Goal: Find specific page/section: Find specific page/section

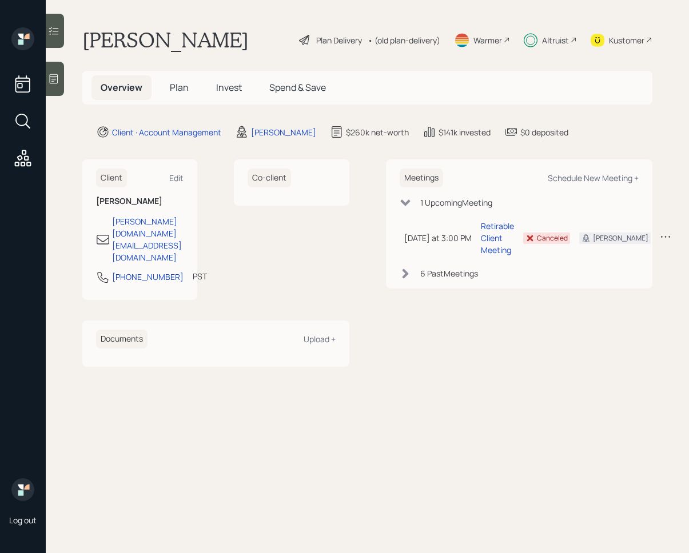
click at [553, 348] on main "Pamela Leming Plan Delivery • (old plan-delivery) Warmer Altruist Kustomer Over…" at bounding box center [367, 276] width 643 height 553
click at [218, 82] on span "Invest" at bounding box center [229, 87] width 26 height 13
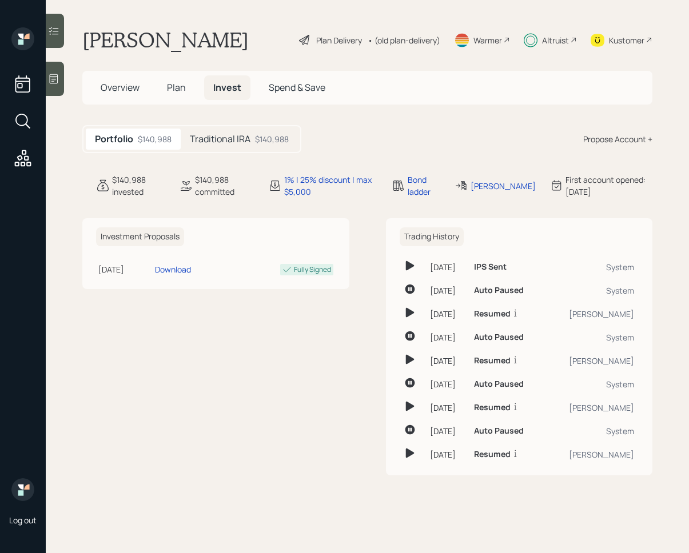
click at [58, 81] on icon at bounding box center [53, 78] width 11 height 11
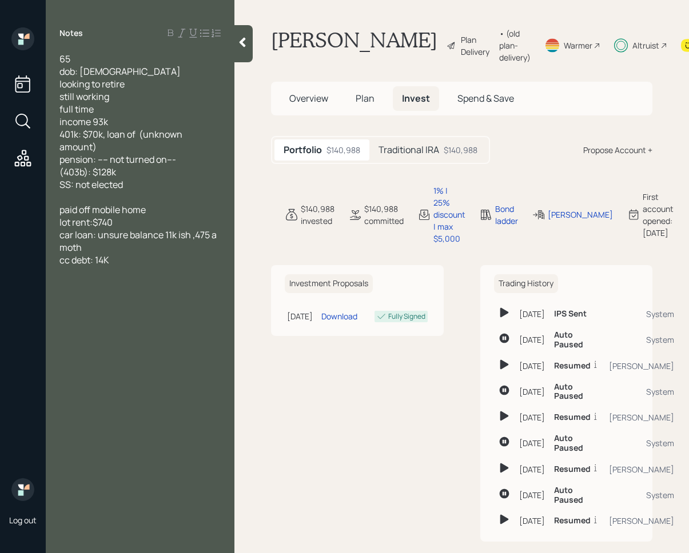
click at [247, 48] on div at bounding box center [243, 43] width 18 height 37
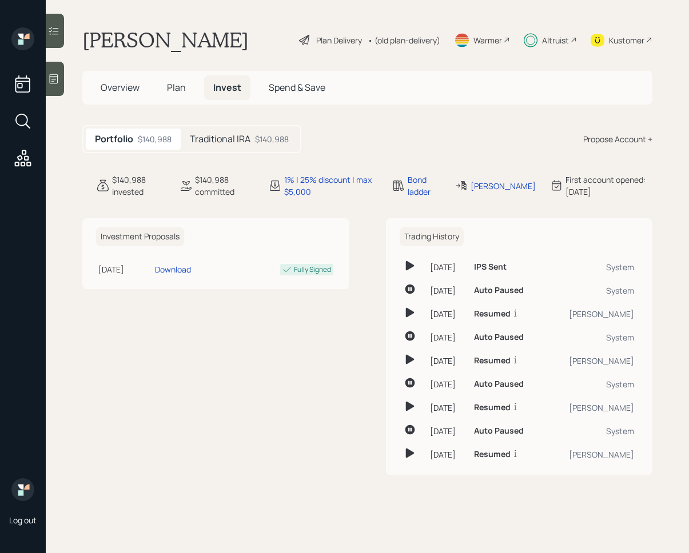
click at [54, 37] on div at bounding box center [55, 31] width 18 height 34
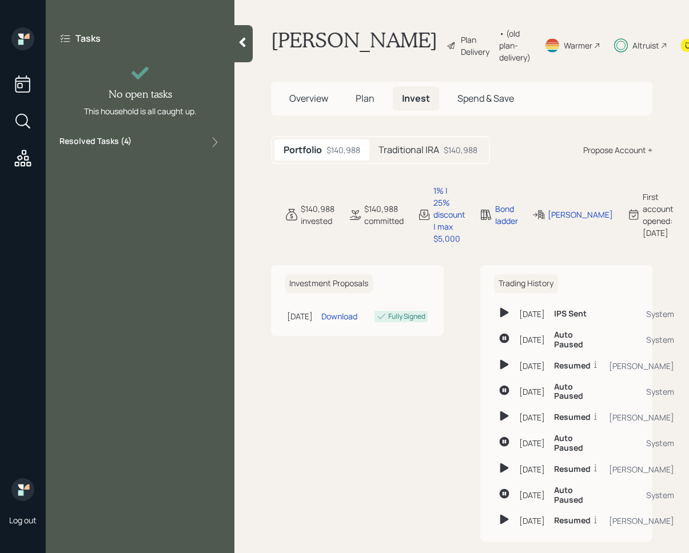
click at [192, 145] on div "Resolved Tasks ( 4 )" at bounding box center [139, 142] width 161 height 14
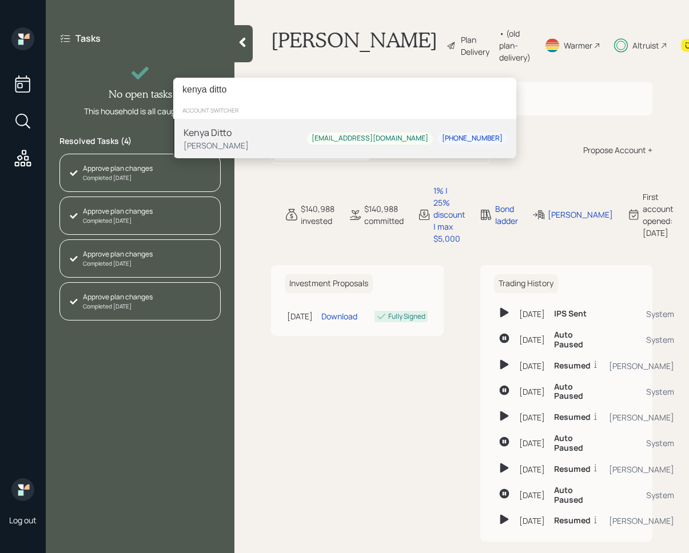
type input "kenya ditto"
click at [241, 136] on div "Kenya Ditto" at bounding box center [215, 133] width 65 height 14
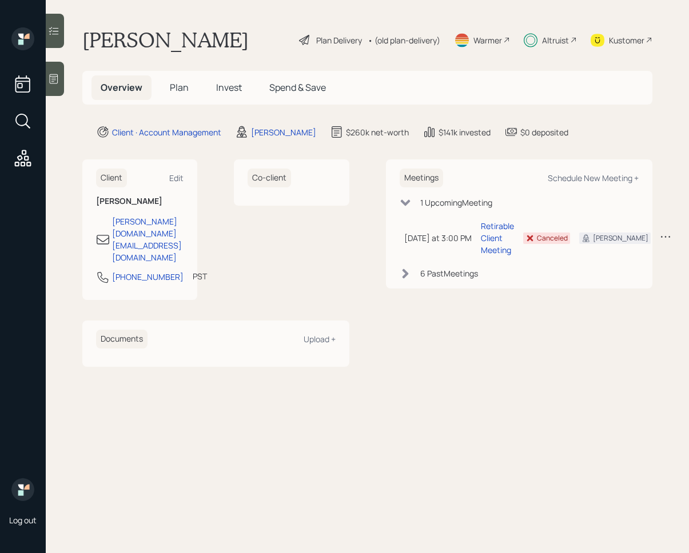
click at [221, 90] on span "Invest" at bounding box center [229, 87] width 26 height 13
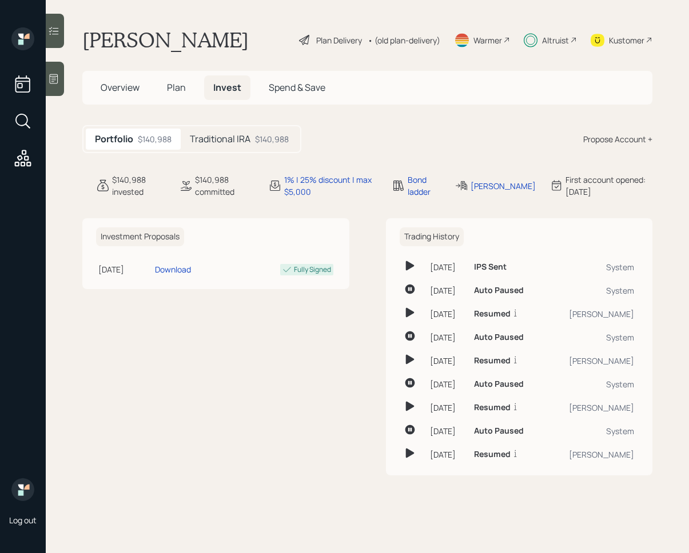
click at [55, 37] on div at bounding box center [55, 31] width 18 height 34
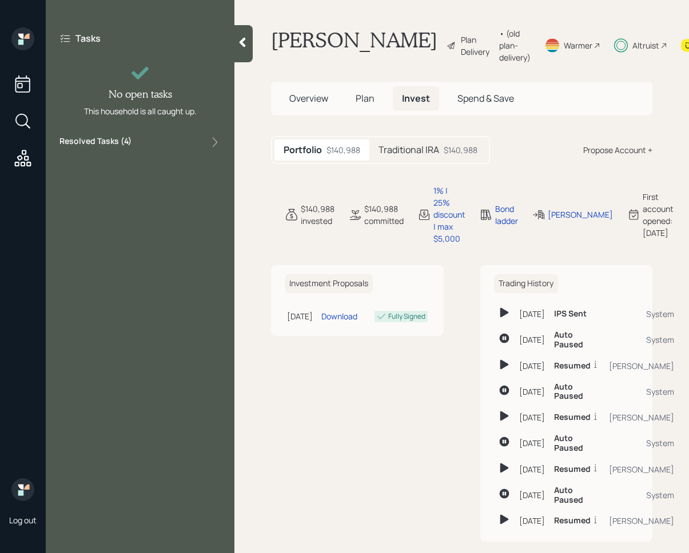
click at [165, 135] on div "Resolved Tasks ( 4 )" at bounding box center [139, 142] width 161 height 14
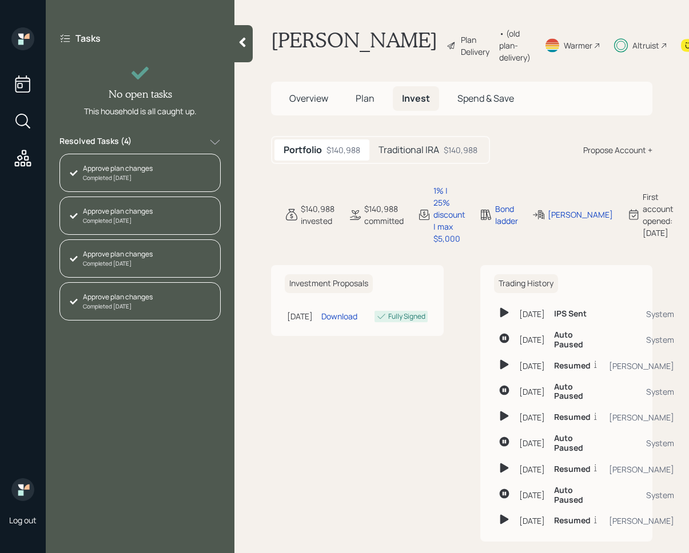
click at [440, 161] on div "Traditional IRA $140,988" at bounding box center [427, 149] width 117 height 21
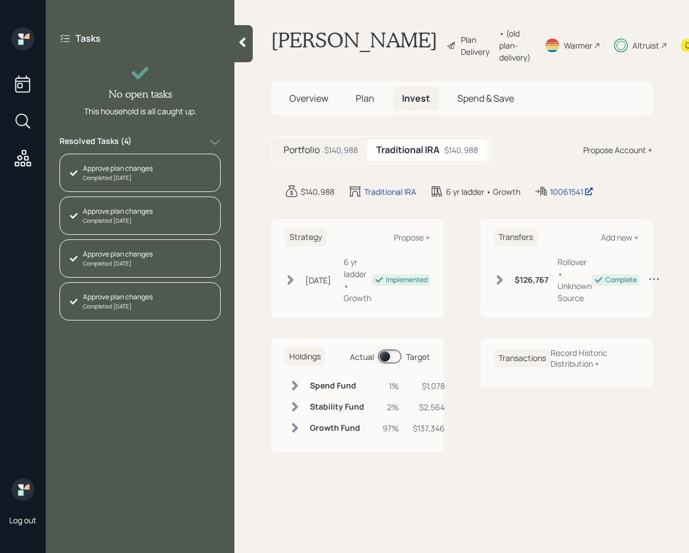
click at [388, 364] on span at bounding box center [389, 357] width 23 height 14
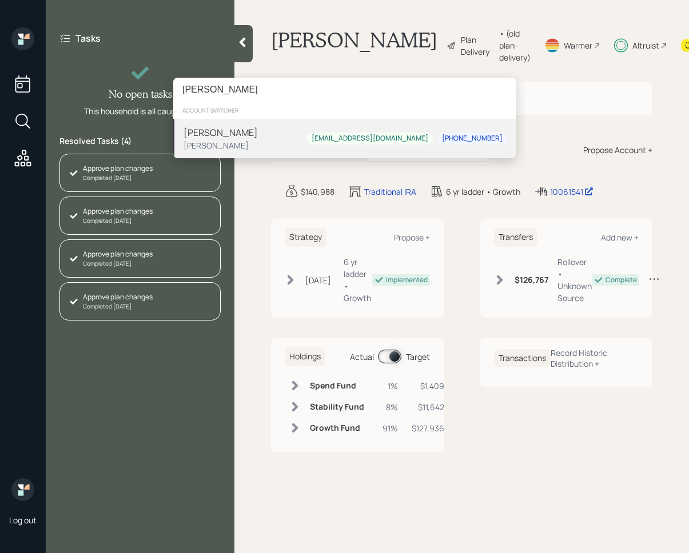
type input "Elissa Weeks"
click at [253, 134] on div "Elissa Weeks Harrison Schaefer elmwsalem@gmail.com 301-514-5813" at bounding box center [344, 138] width 343 height 39
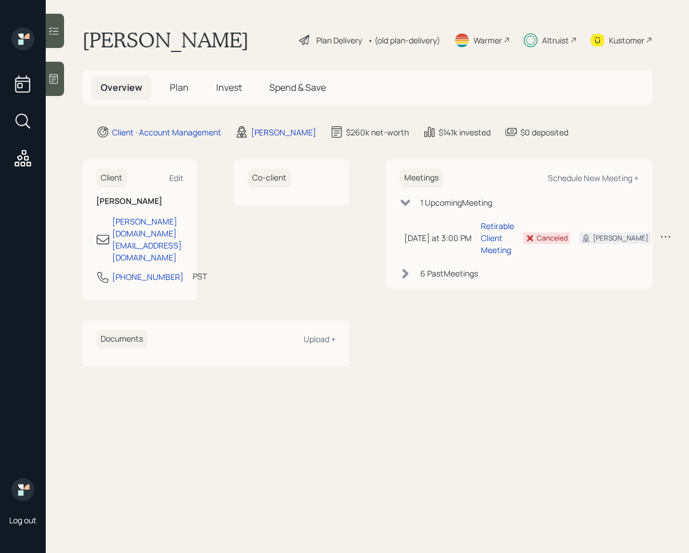
click at [58, 32] on icon at bounding box center [53, 30] width 11 height 11
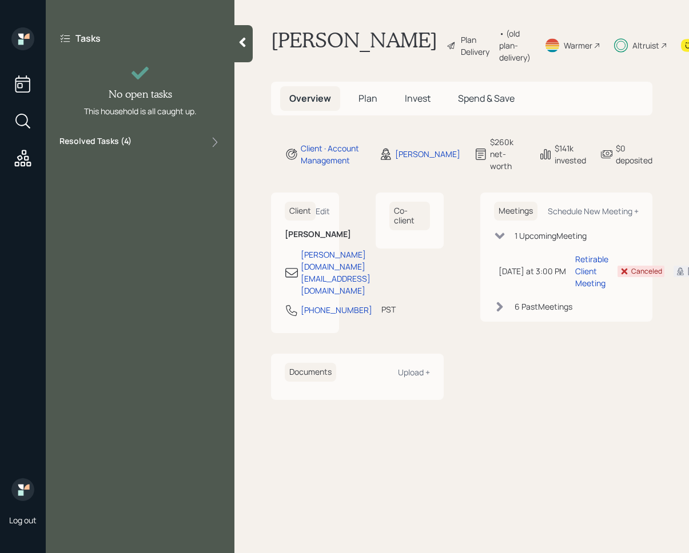
click at [190, 142] on div "Resolved Tasks ( 4 )" at bounding box center [139, 142] width 161 height 14
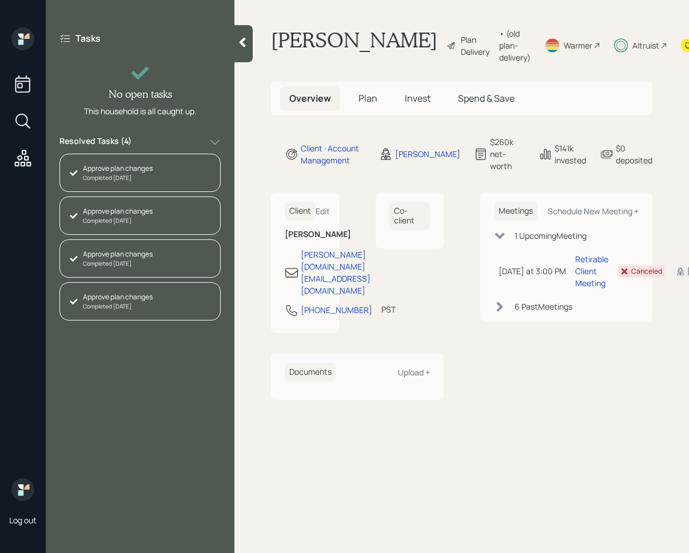
click at [190, 142] on div "Resolved Tasks ( 4 )" at bounding box center [139, 142] width 161 height 14
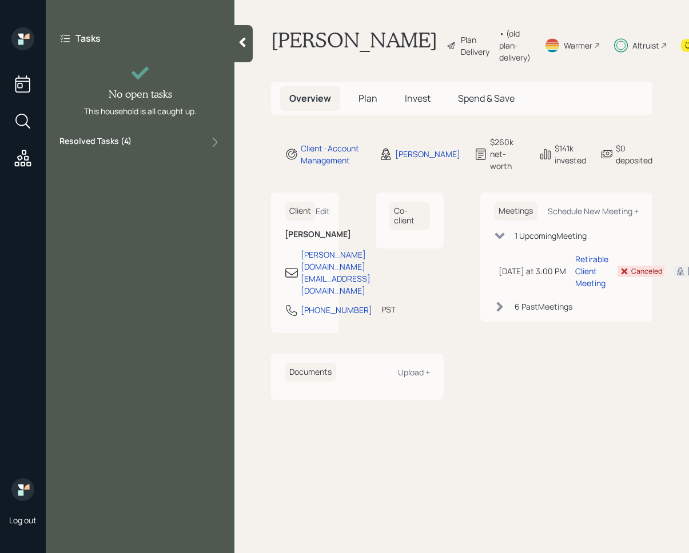
click at [190, 142] on div "Resolved Tasks ( 4 )" at bounding box center [139, 142] width 161 height 14
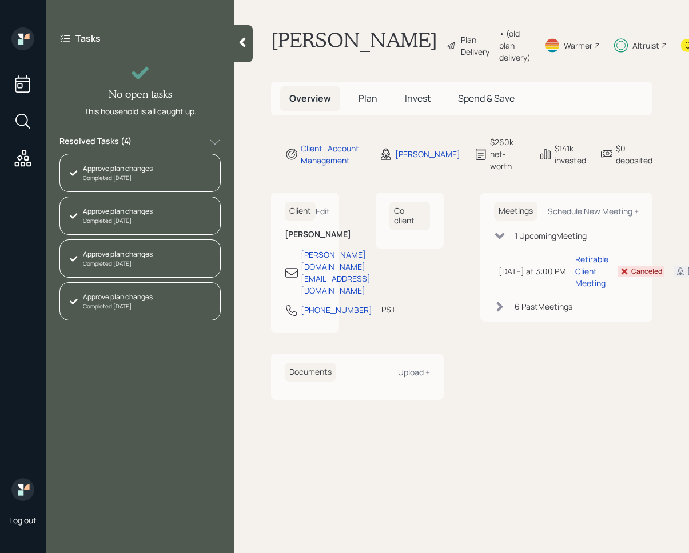
click at [190, 142] on div "Resolved Tasks ( 4 )" at bounding box center [139, 142] width 161 height 14
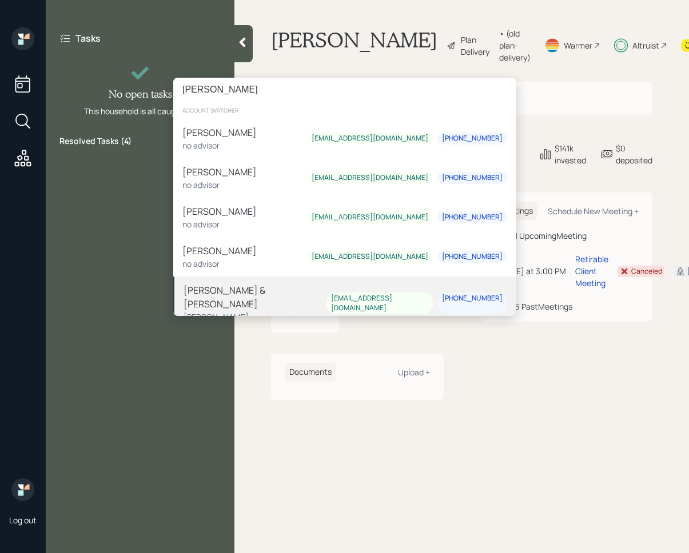
type input "[PERSON_NAME]"
click at [256, 286] on div "[PERSON_NAME] & [PERSON_NAME]" at bounding box center [254, 297] width 143 height 27
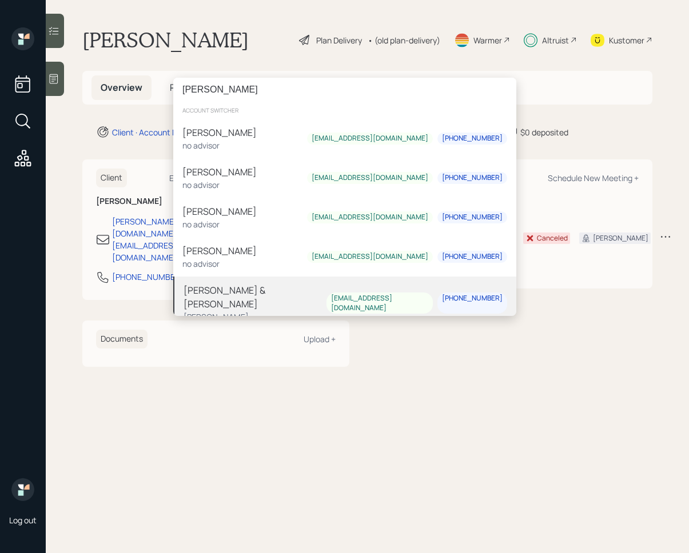
type input "[PERSON_NAME]"
click at [249, 284] on div "[PERSON_NAME] & [PERSON_NAME]" at bounding box center [254, 297] width 143 height 27
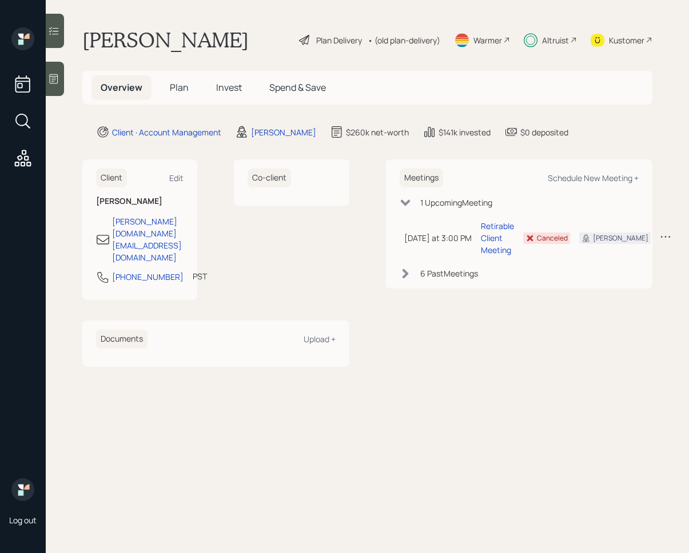
click at [297, 268] on div "Co-client" at bounding box center [291, 229] width 115 height 141
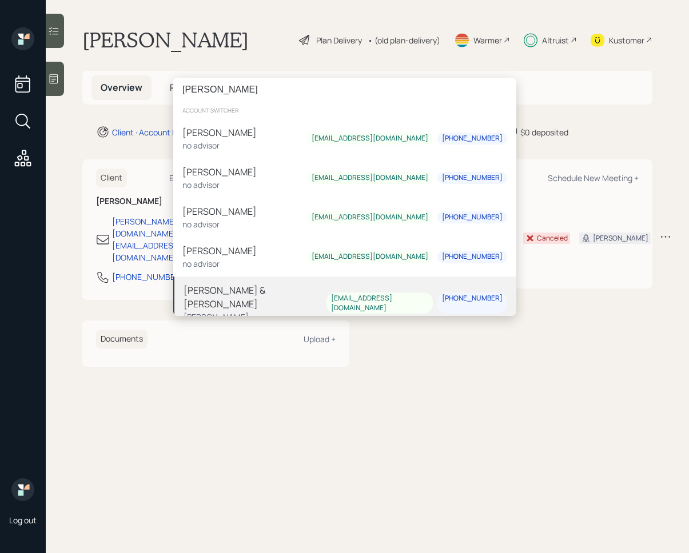
type input "[PERSON_NAME]"
click at [234, 294] on div "[PERSON_NAME] & [PERSON_NAME]" at bounding box center [254, 297] width 143 height 27
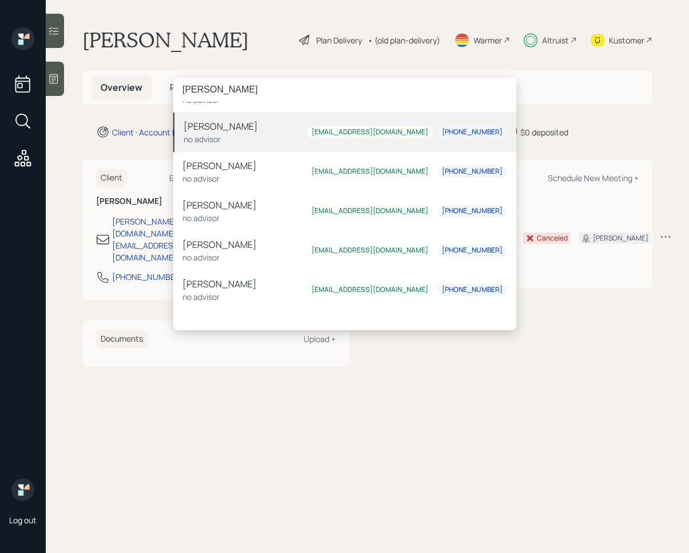
scroll to position [104, 0]
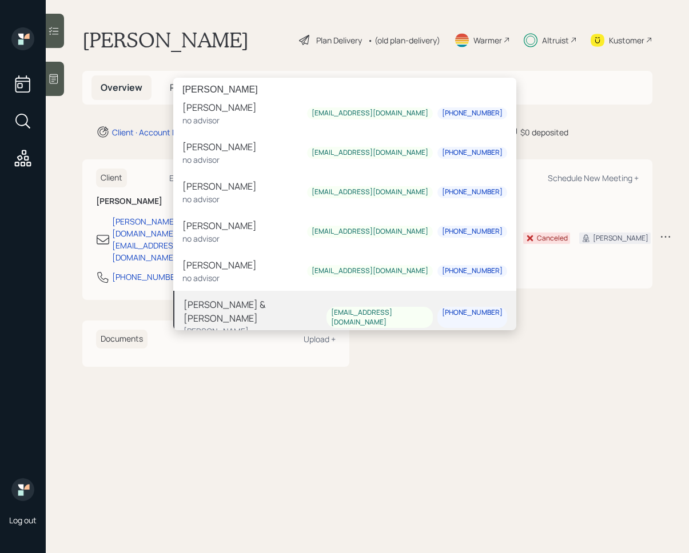
type input "[PERSON_NAME]"
click at [246, 304] on div "[PERSON_NAME] & [PERSON_NAME]" at bounding box center [254, 311] width 143 height 27
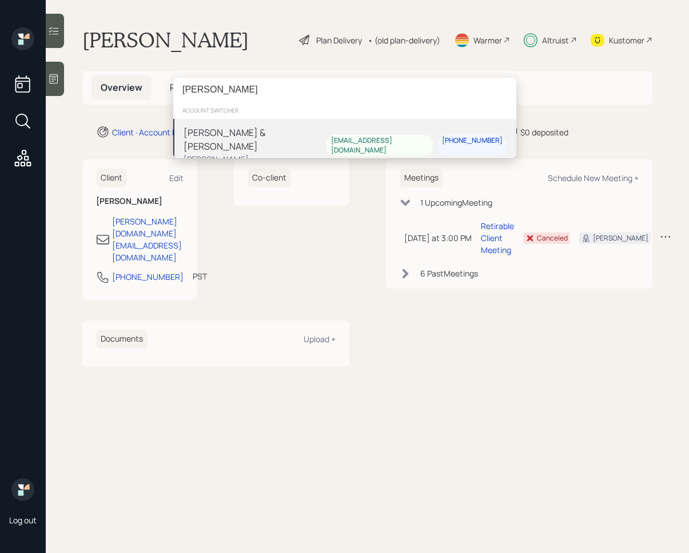
type input "[PERSON_NAME]"
click at [297, 137] on div "[PERSON_NAME] & [PERSON_NAME] [PERSON_NAME] [EMAIL_ADDRESS][DOMAIN_NAME] [PHONE…" at bounding box center [344, 145] width 343 height 53
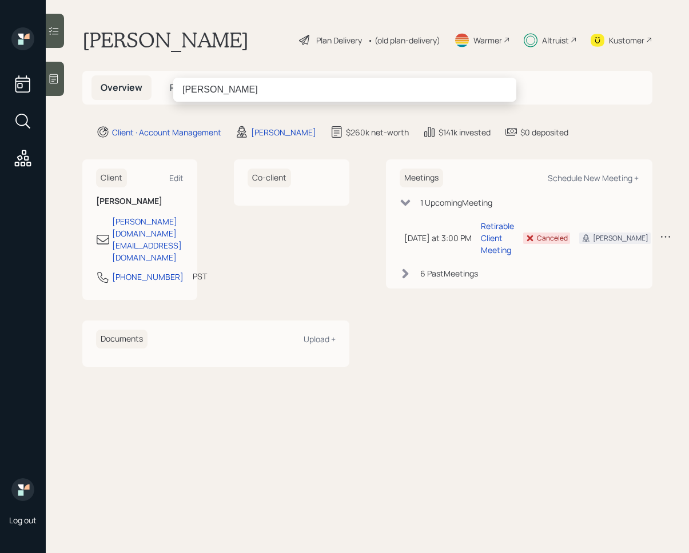
type input "eric schwartz"
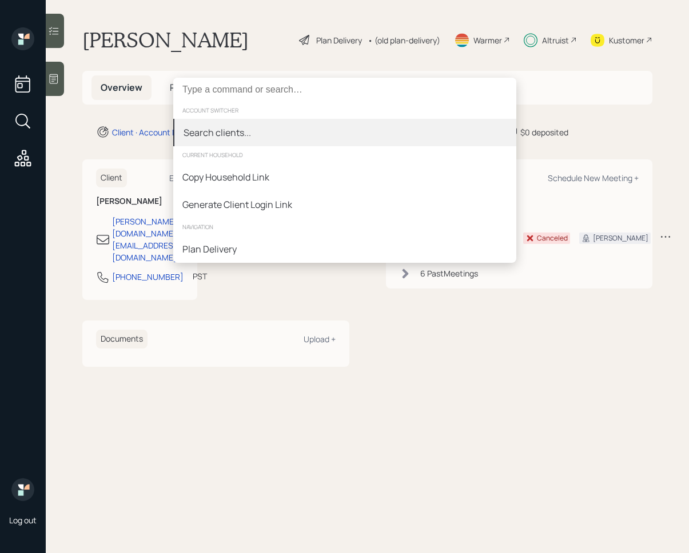
click at [287, 129] on div "Search clients..." at bounding box center [344, 132] width 343 height 27
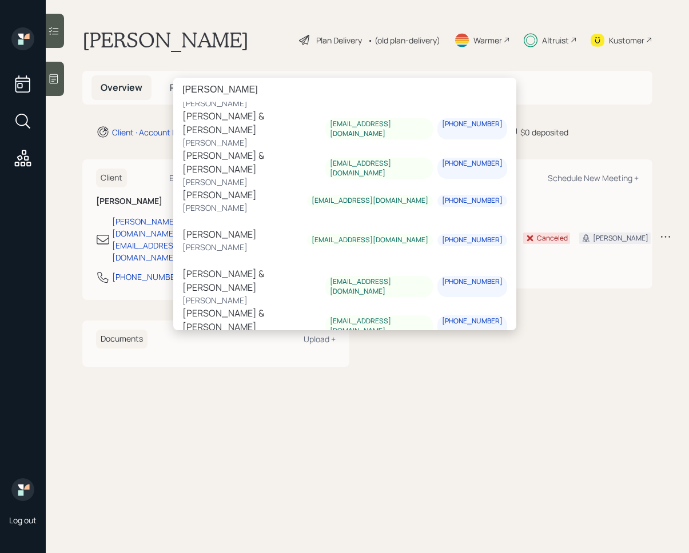
scroll to position [577, 0]
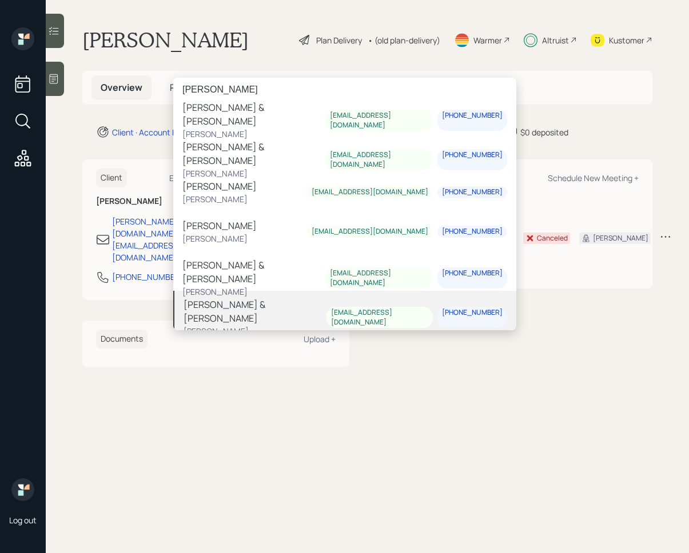
type input "miller"
click at [474, 311] on div "[PHONE_NUMBER]" at bounding box center [472, 313] width 61 height 10
